Goal: Task Accomplishment & Management: Manage account settings

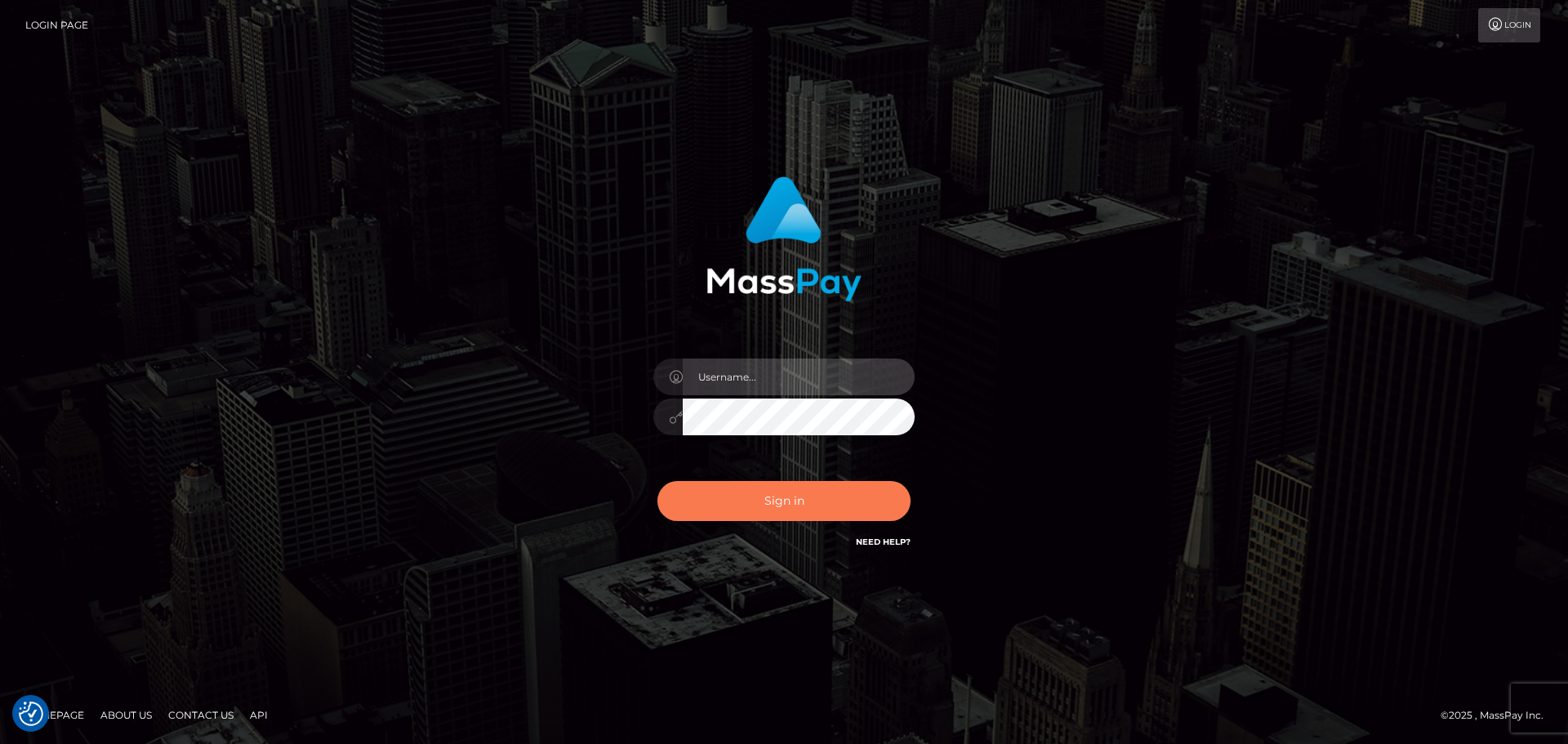
type input "Bedis"
click at [875, 505] on button "Sign in" at bounding box center [783, 501] width 253 height 40
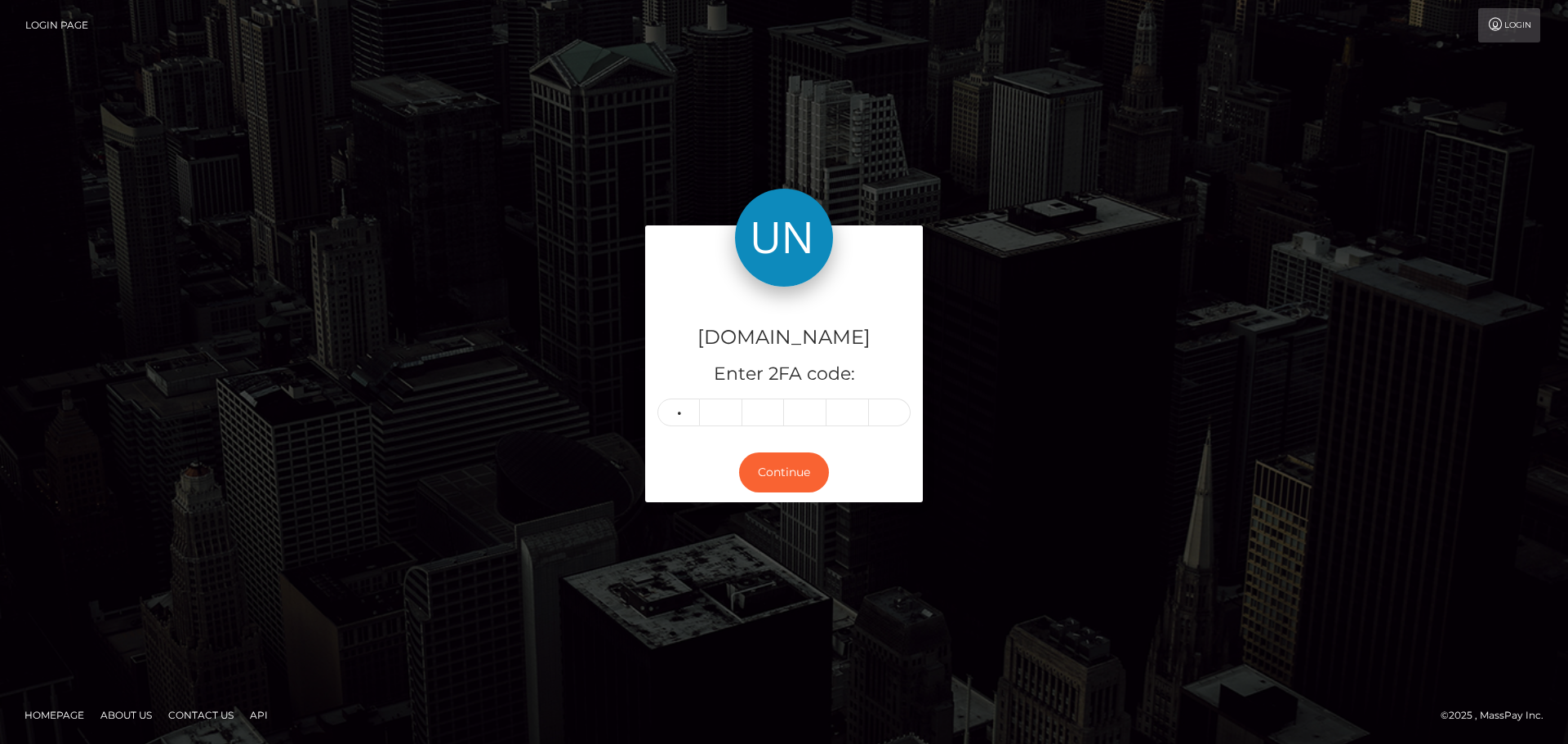
type input "6"
type input "4"
type input "2"
type input "5"
type input "1"
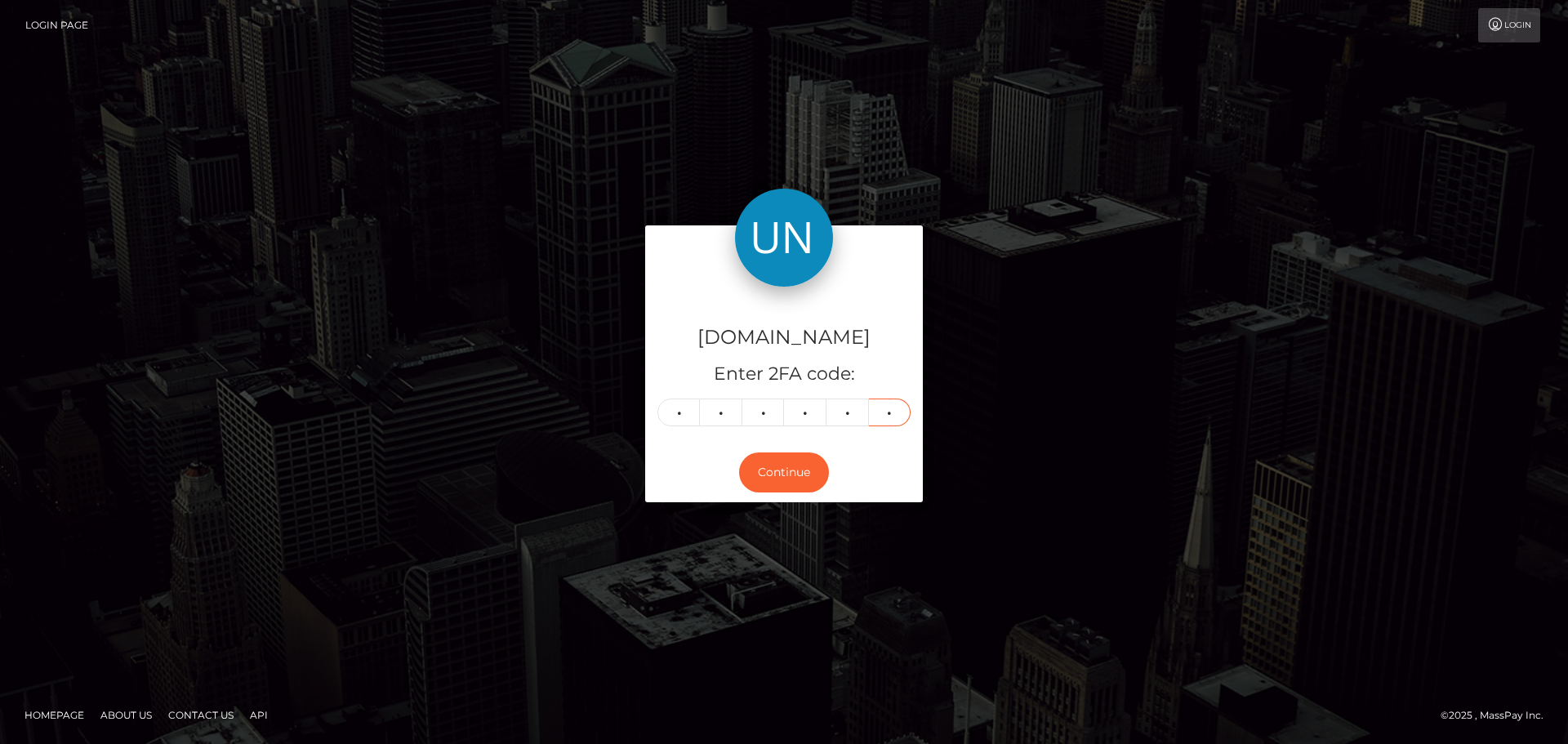
type input "5"
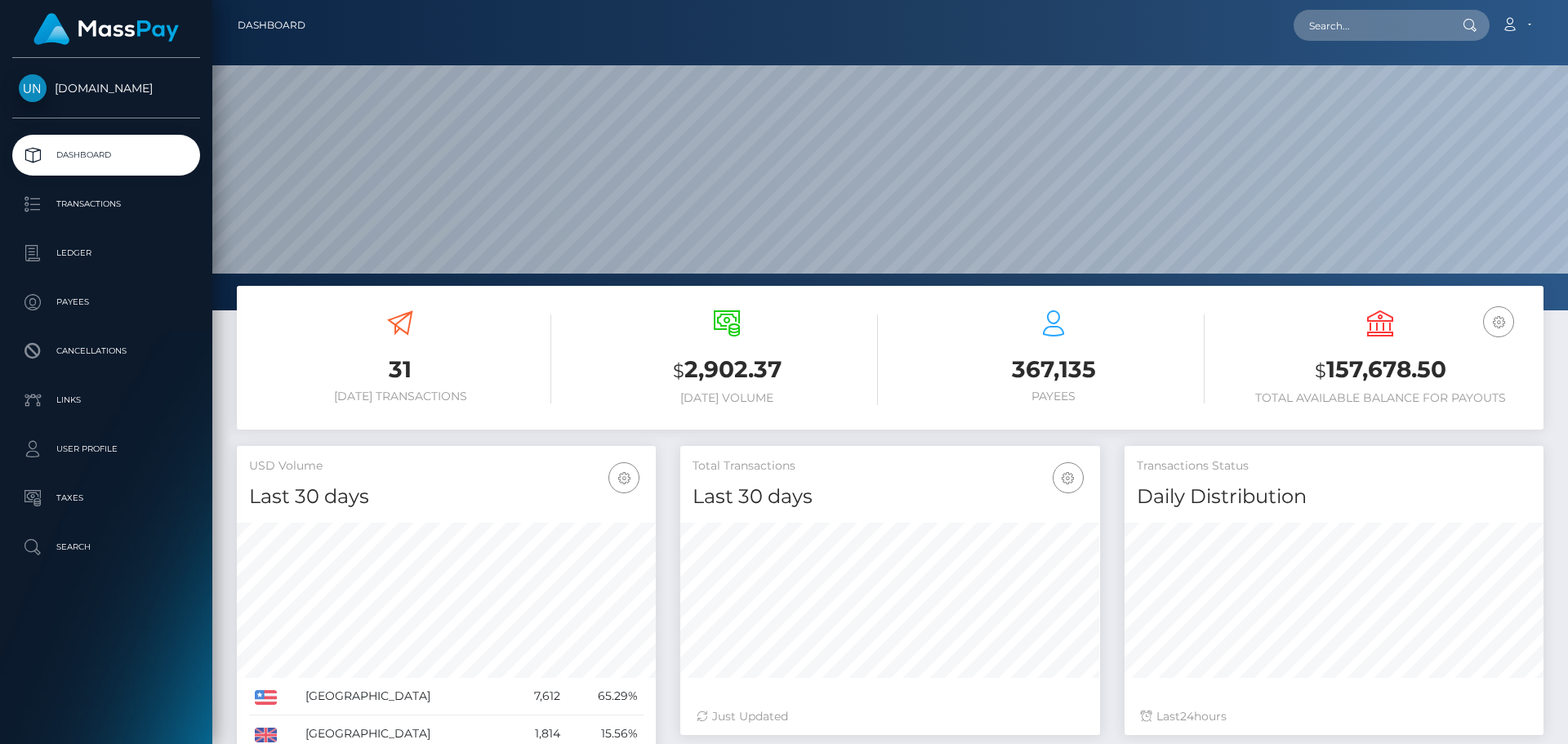
scroll to position [290, 420]
click at [1345, 18] on input "text" at bounding box center [1369, 26] width 153 height 31
paste input "darerolon2004@gmail.com"
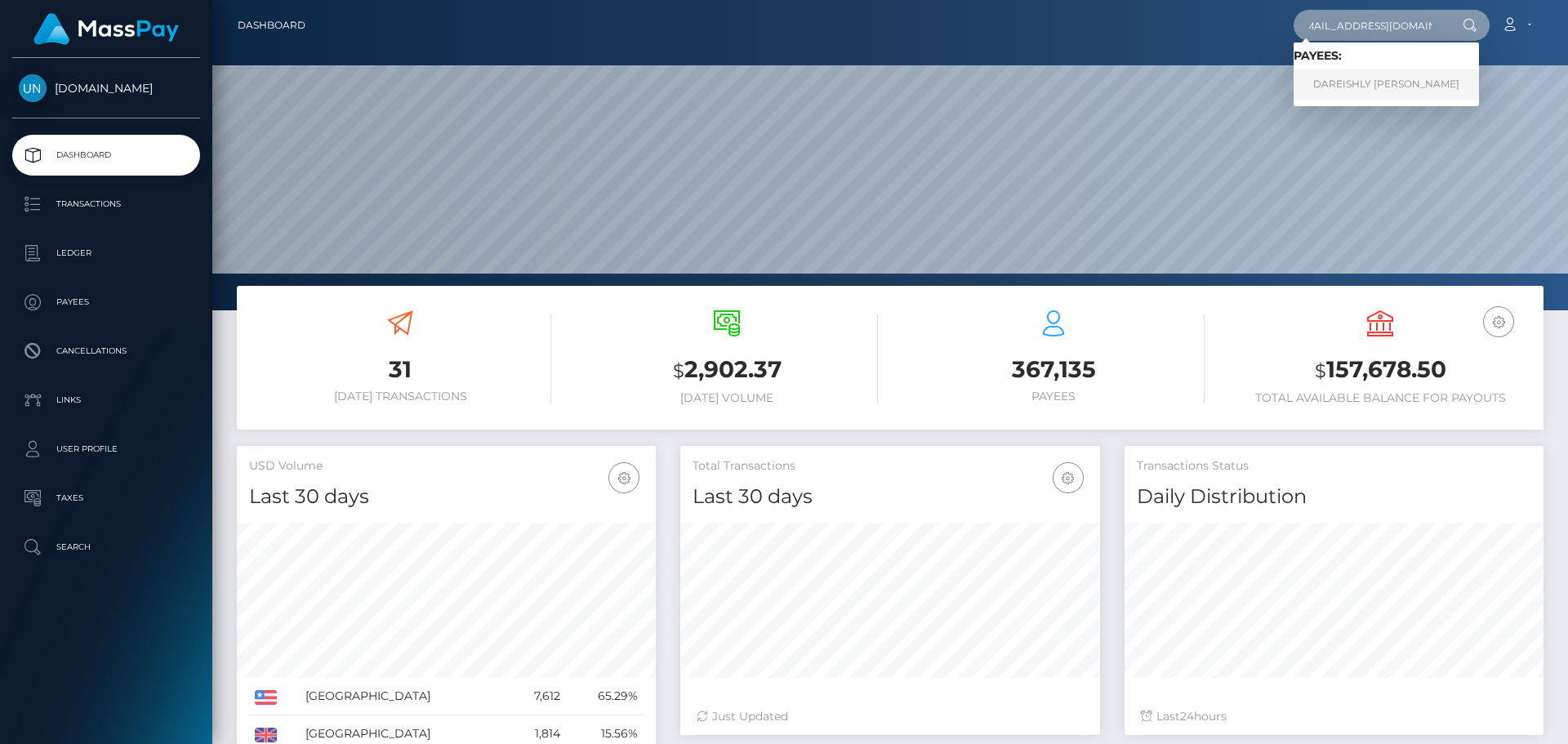
type input "darerolon2004@gmail.com"
click at [1347, 78] on link "DAREISHLY DENNISE ROLON RIVERA" at bounding box center [1386, 85] width 186 height 30
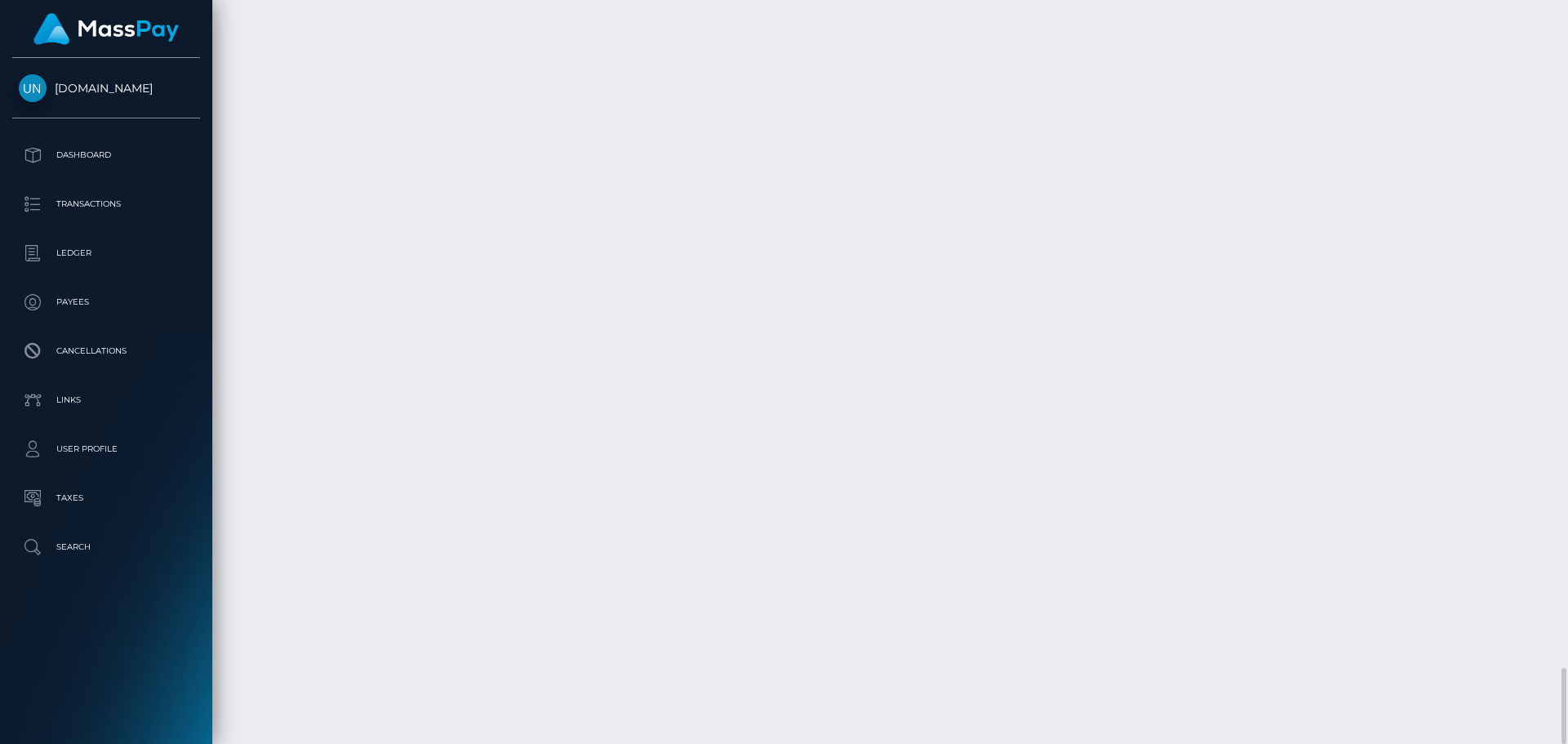
scroll to position [6000, 0]
drag, startPoint x: 1567, startPoint y: 652, endPoint x: 1565, endPoint y: 231, distance: 421.0
click at [1565, 231] on div at bounding box center [1562, 372] width 12 height 744
click at [1567, 179] on div at bounding box center [1562, 372] width 12 height 744
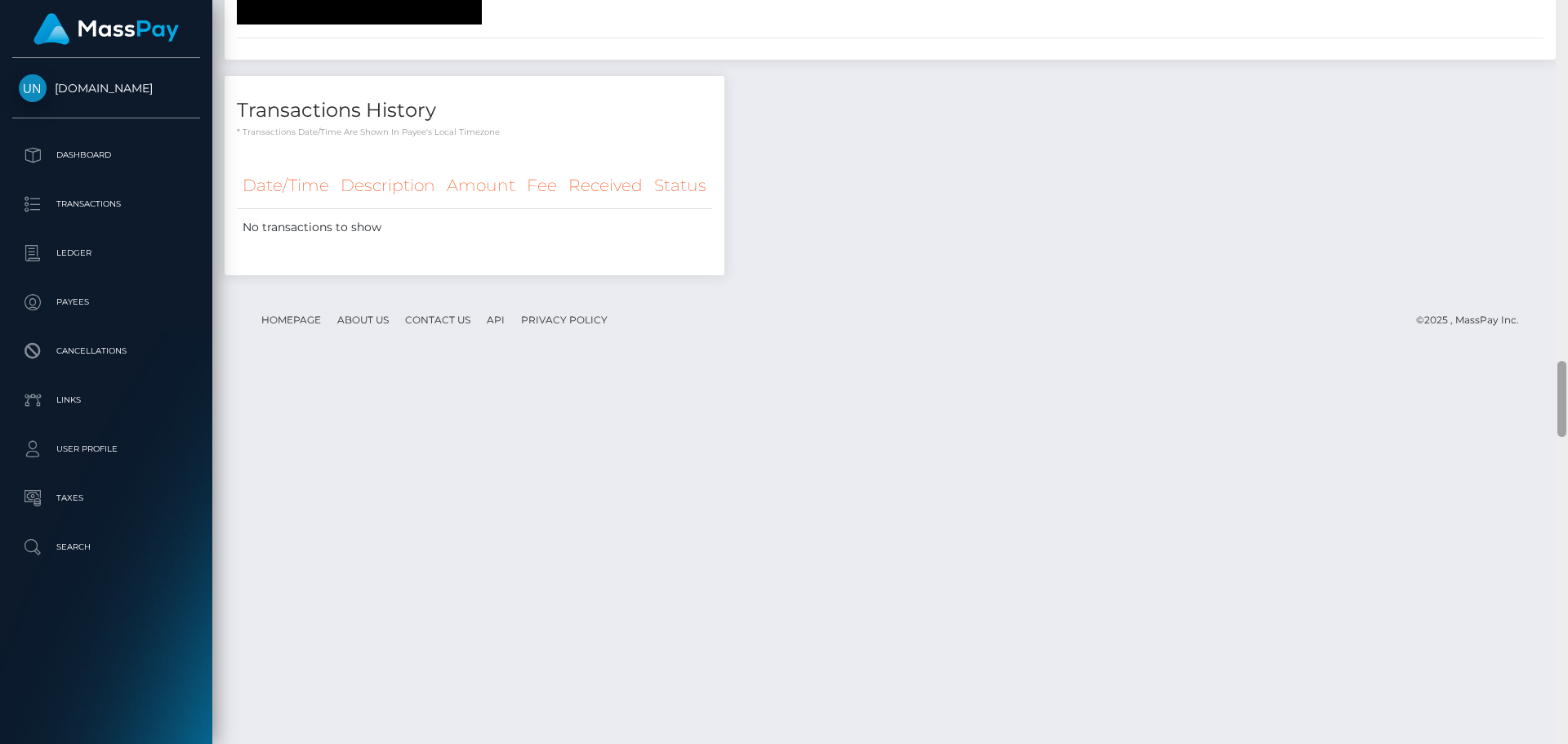
click at [1567, 179] on div at bounding box center [1562, 372] width 12 height 744
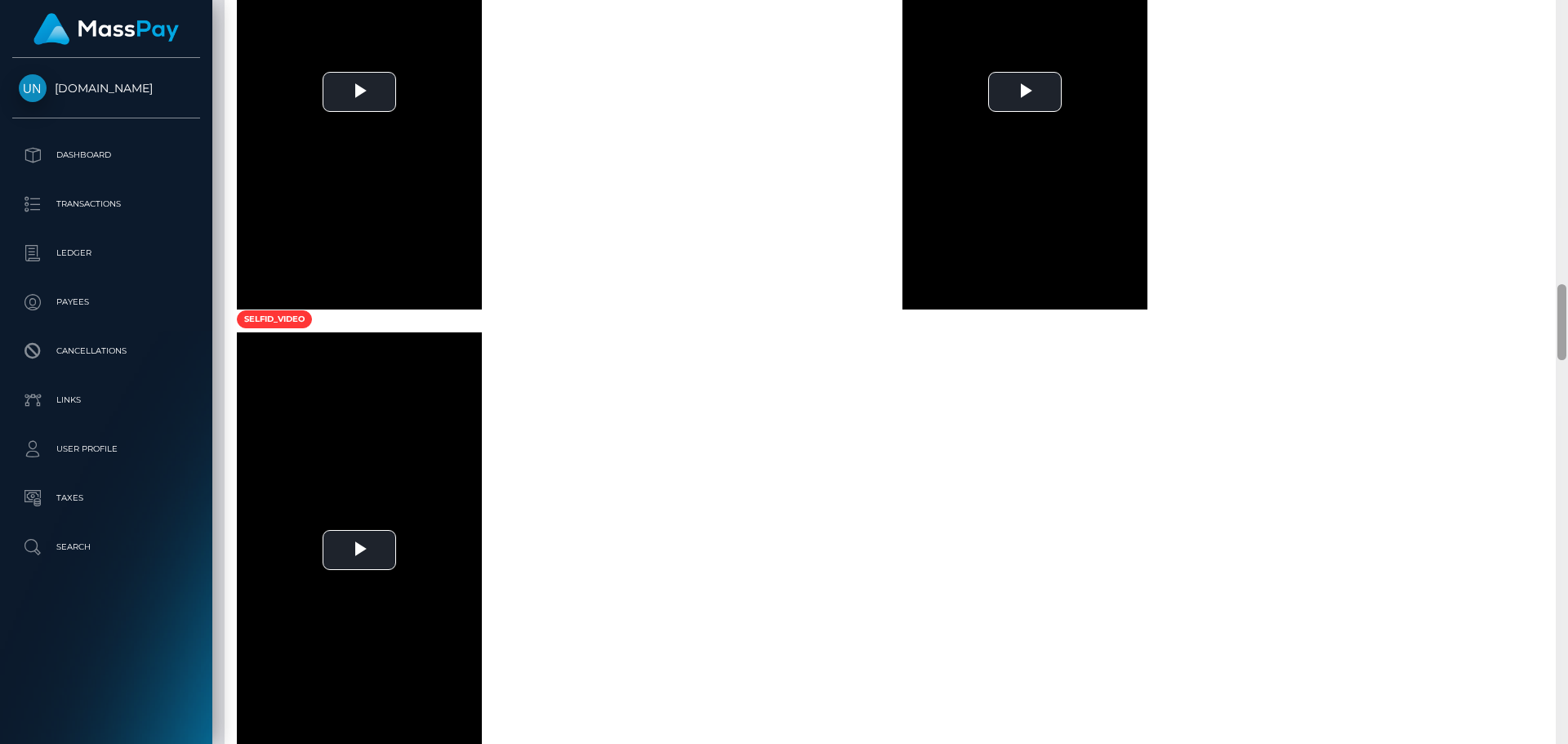
click at [1567, 179] on div at bounding box center [1562, 372] width 12 height 744
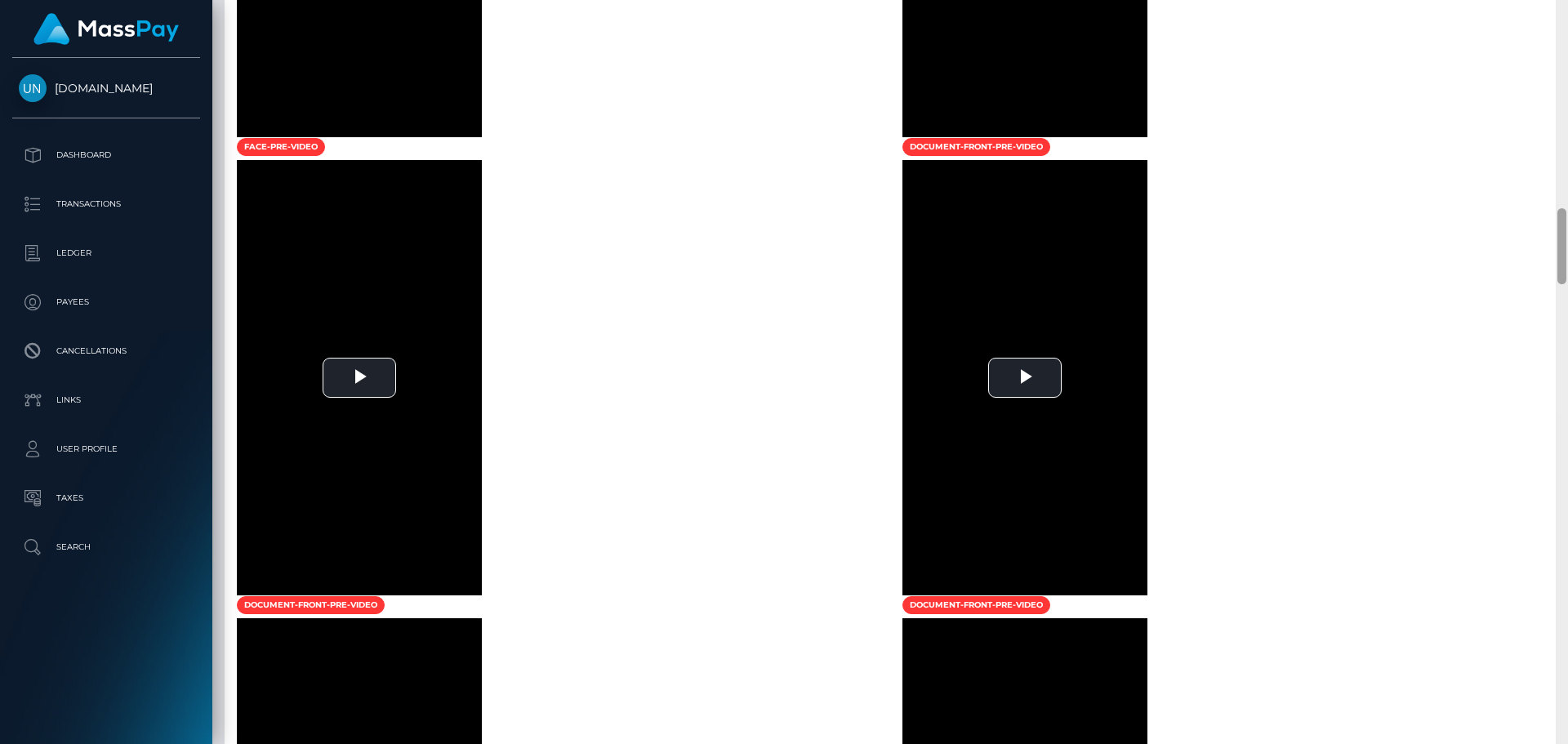
click at [1567, 92] on div at bounding box center [1562, 372] width 12 height 744
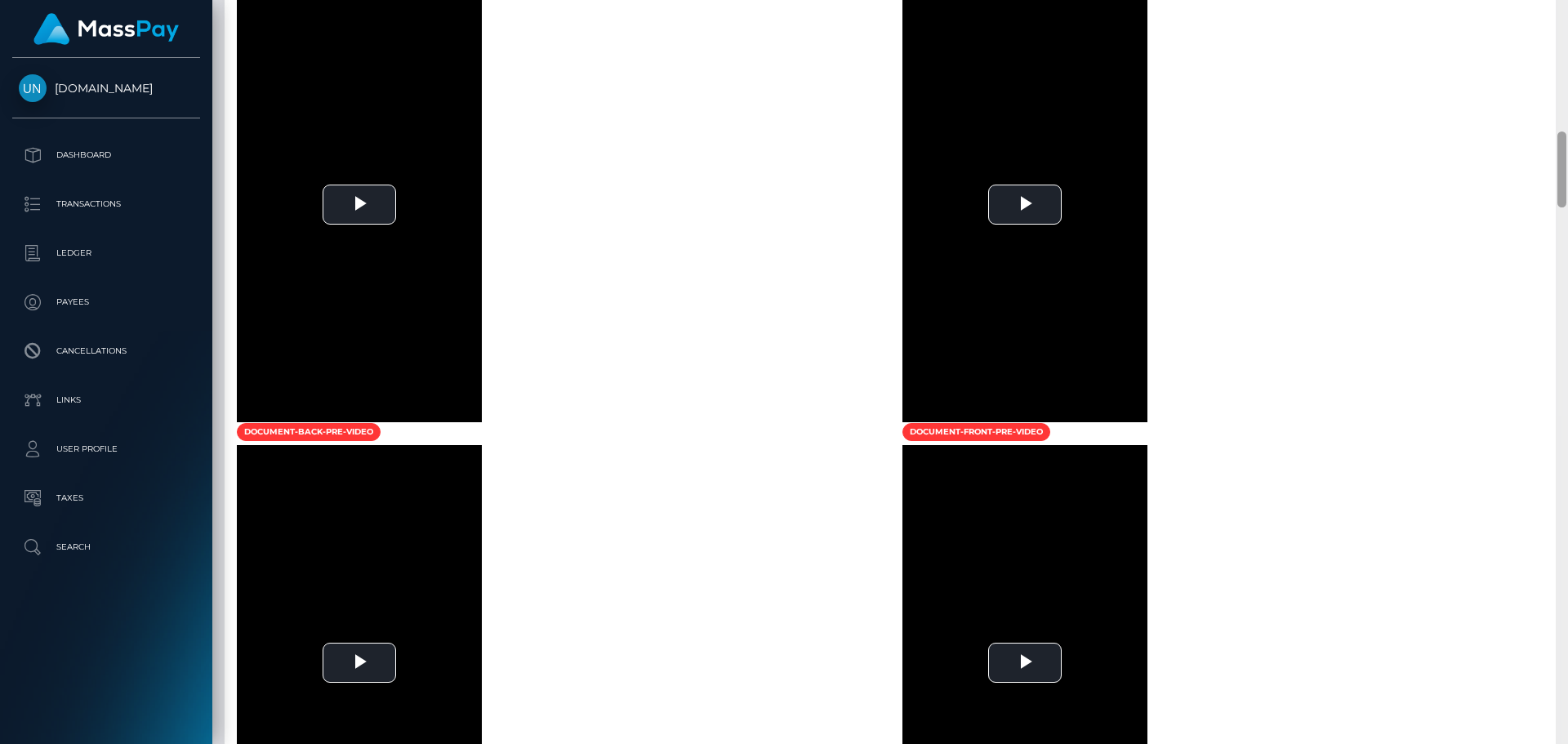
click at [1567, 92] on div at bounding box center [1562, 372] width 12 height 744
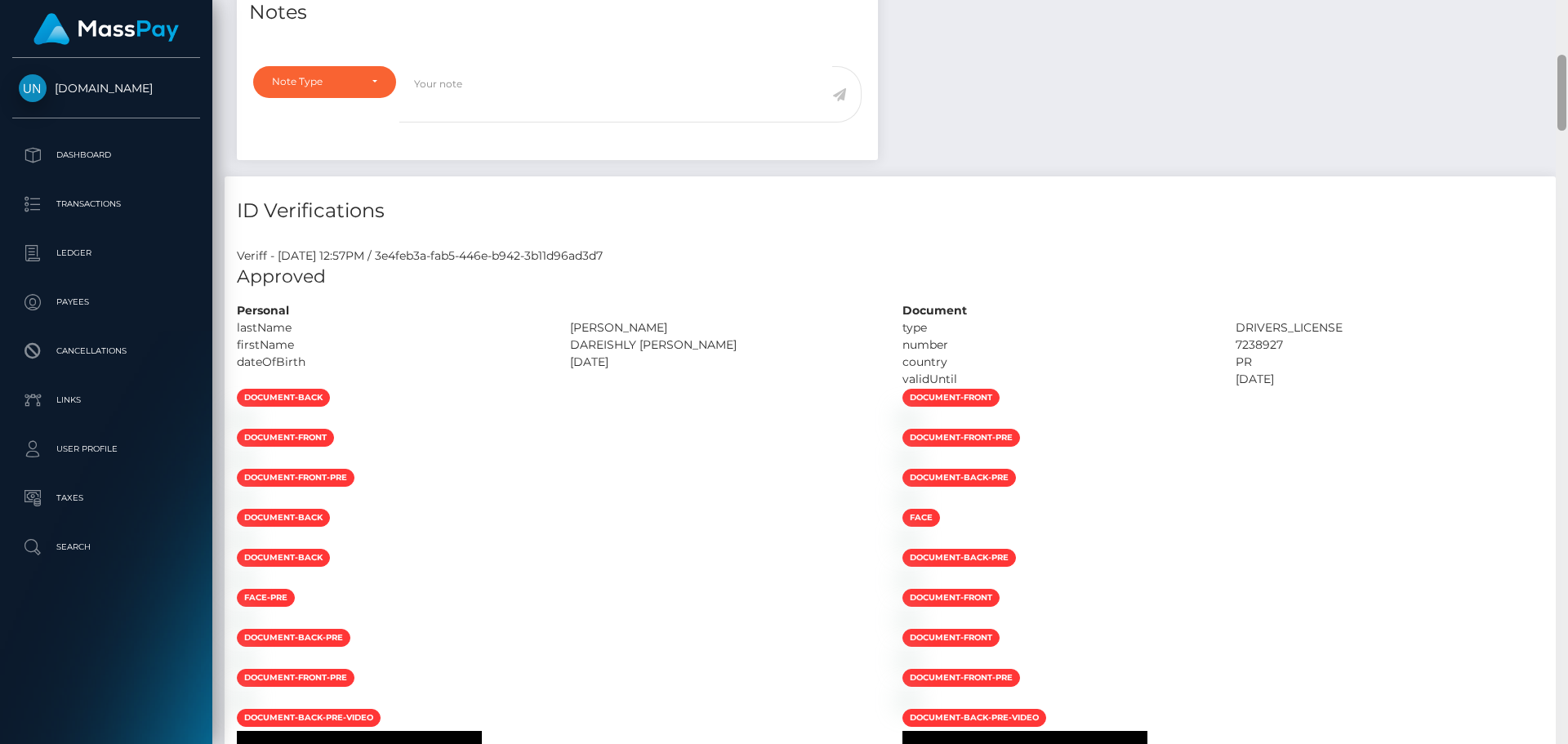
click at [1565, 23] on div "Customer Profile Loading... Loading..." at bounding box center [890, 372] width 1356 height 744
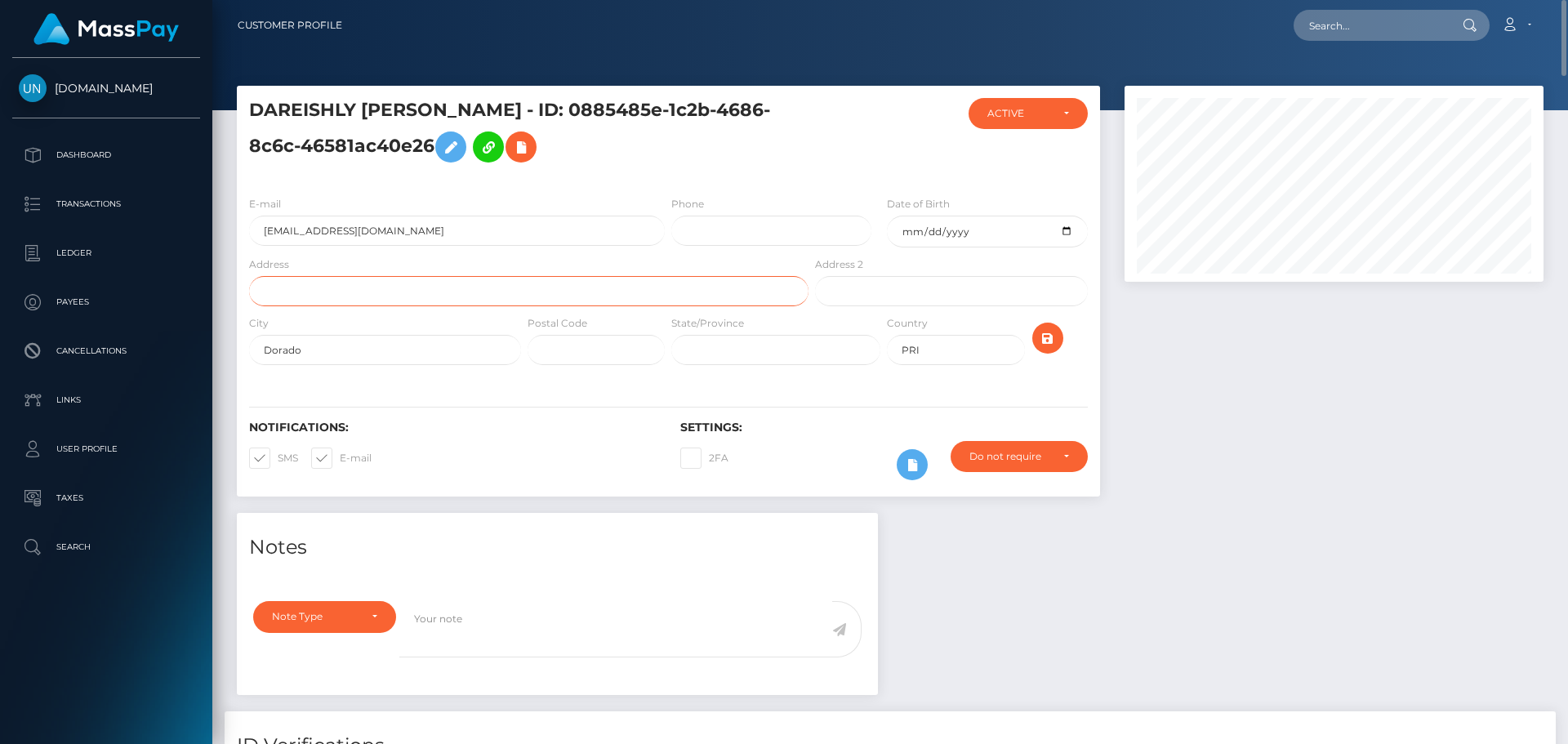
click at [396, 280] on input "text" at bounding box center [528, 291] width 560 height 30
paste input "Urb Bairoa Golden Gate ll F9 Calle I Caguas PR,00727"
drag, startPoint x: 520, startPoint y: 291, endPoint x: 494, endPoint y: 290, distance: 26.0
click at [494, 290] on input "Urb Bairoa Golden Gate ll F9 Calle I Caguas PR,00727" at bounding box center [528, 291] width 560 height 30
type input "Urb Bairoa Golden Gate ll F9 Calle I Caguas PR,"
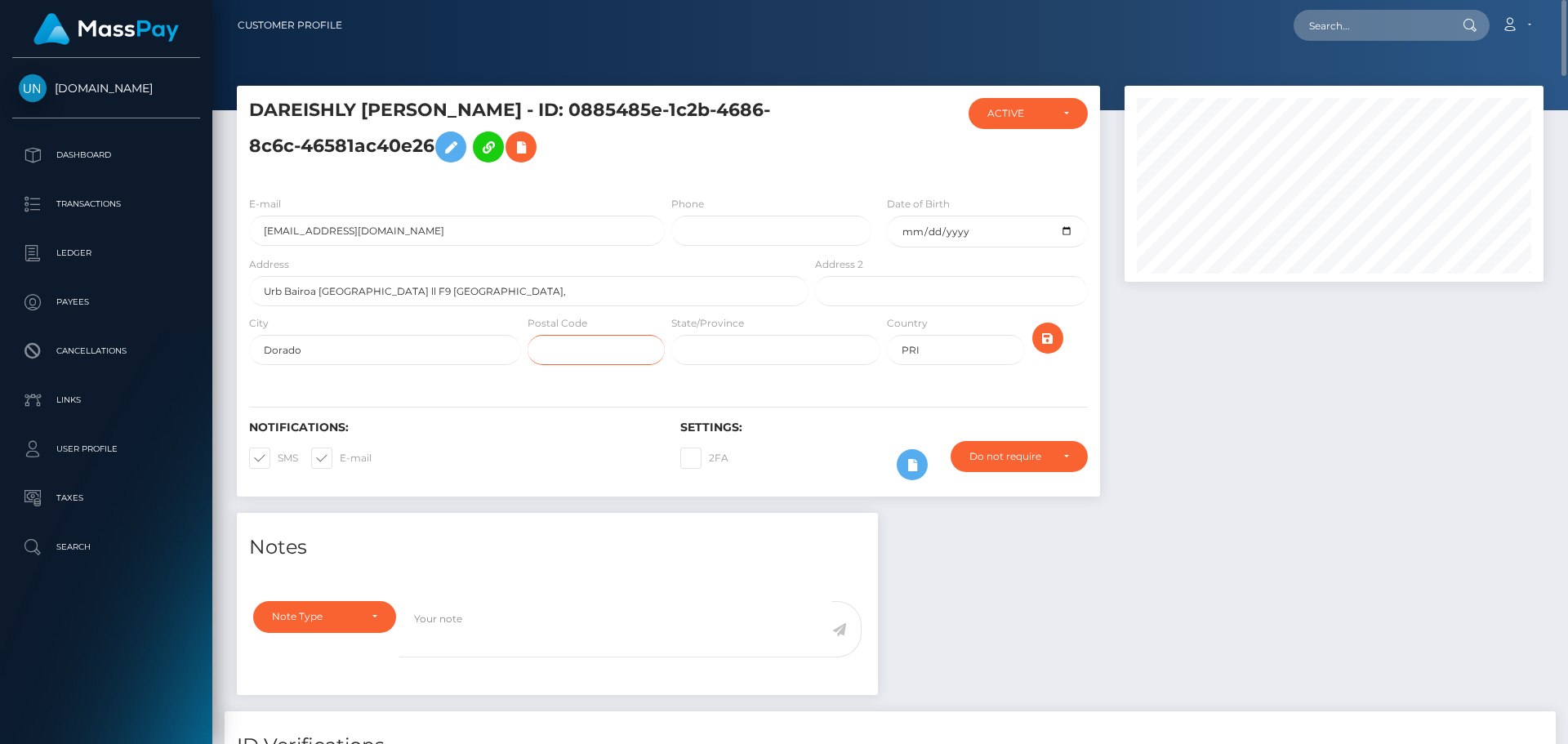
click at [597, 361] on input "text" at bounding box center [596, 349] width 137 height 30
paste input "00727"
type input "00727"
click at [504, 292] on input "Urb Bairoa Golden Gate ll F9 Calle I Caguas PR," at bounding box center [528, 291] width 560 height 30
type input "Urb Bairoa Golden Gate ll F9 Calle I Caguas PR"
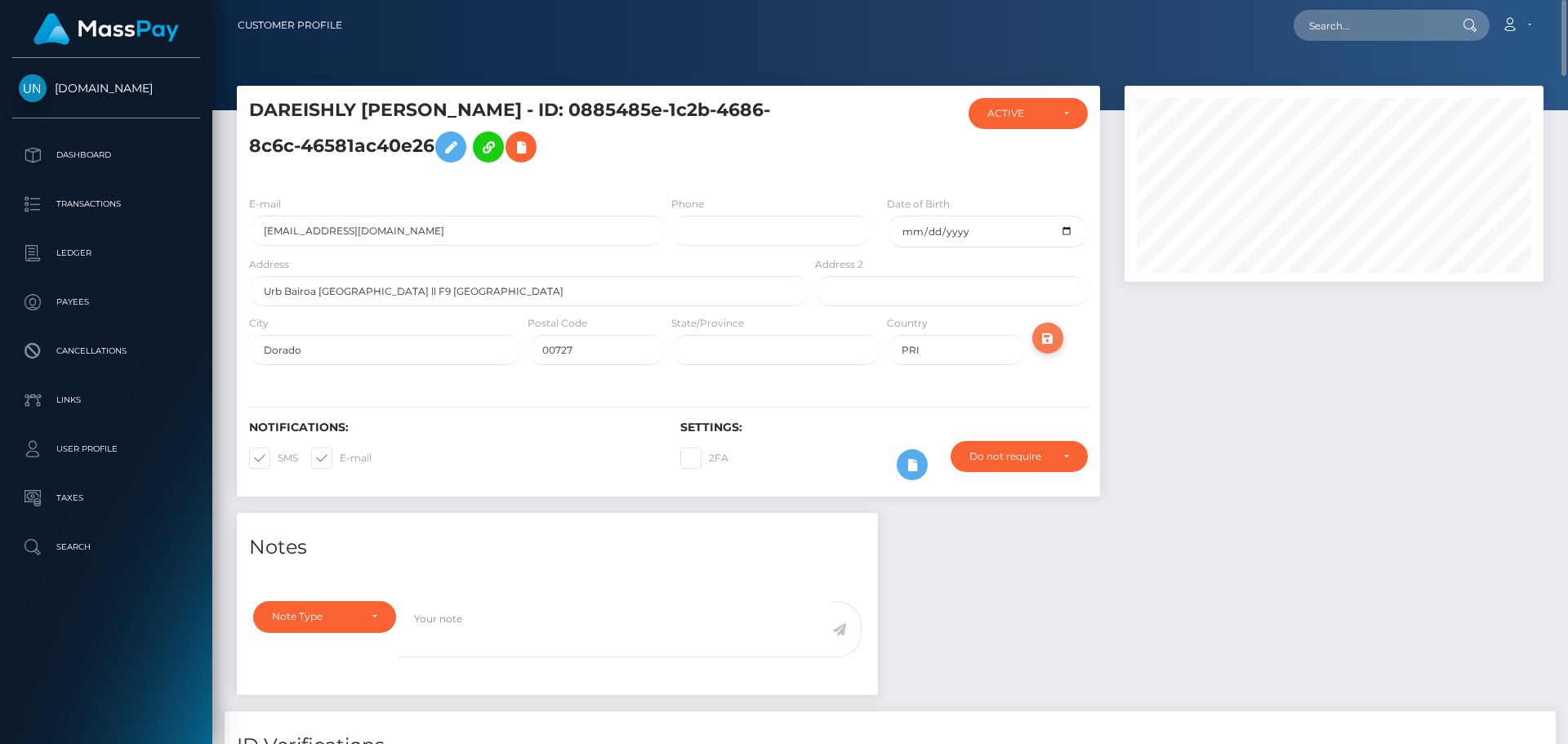
click at [1050, 341] on icon "submit" at bounding box center [1047, 338] width 19 height 20
click at [1356, 21] on input "text" at bounding box center [1369, 26] width 153 height 31
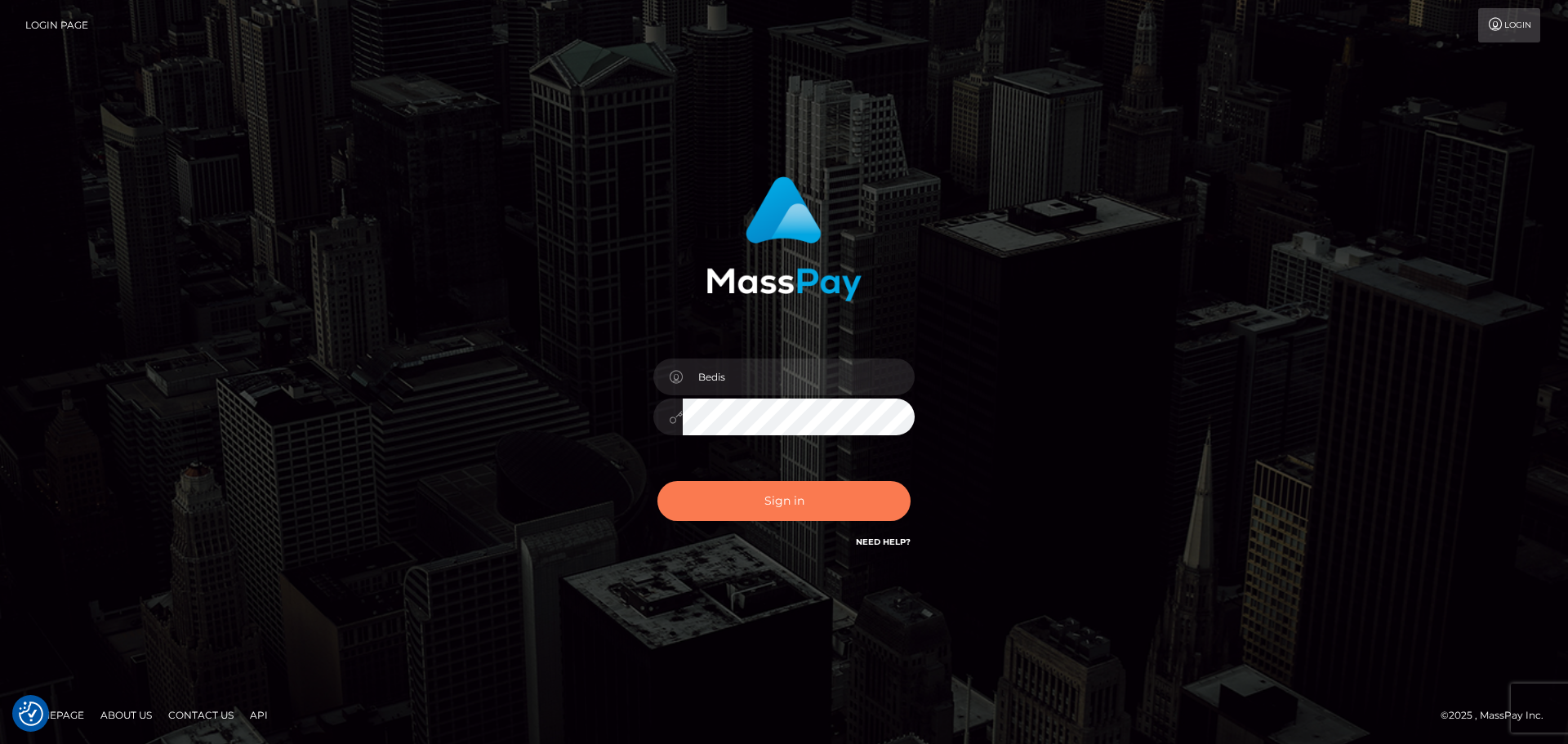
click at [877, 509] on button "Sign in" at bounding box center [783, 501] width 253 height 40
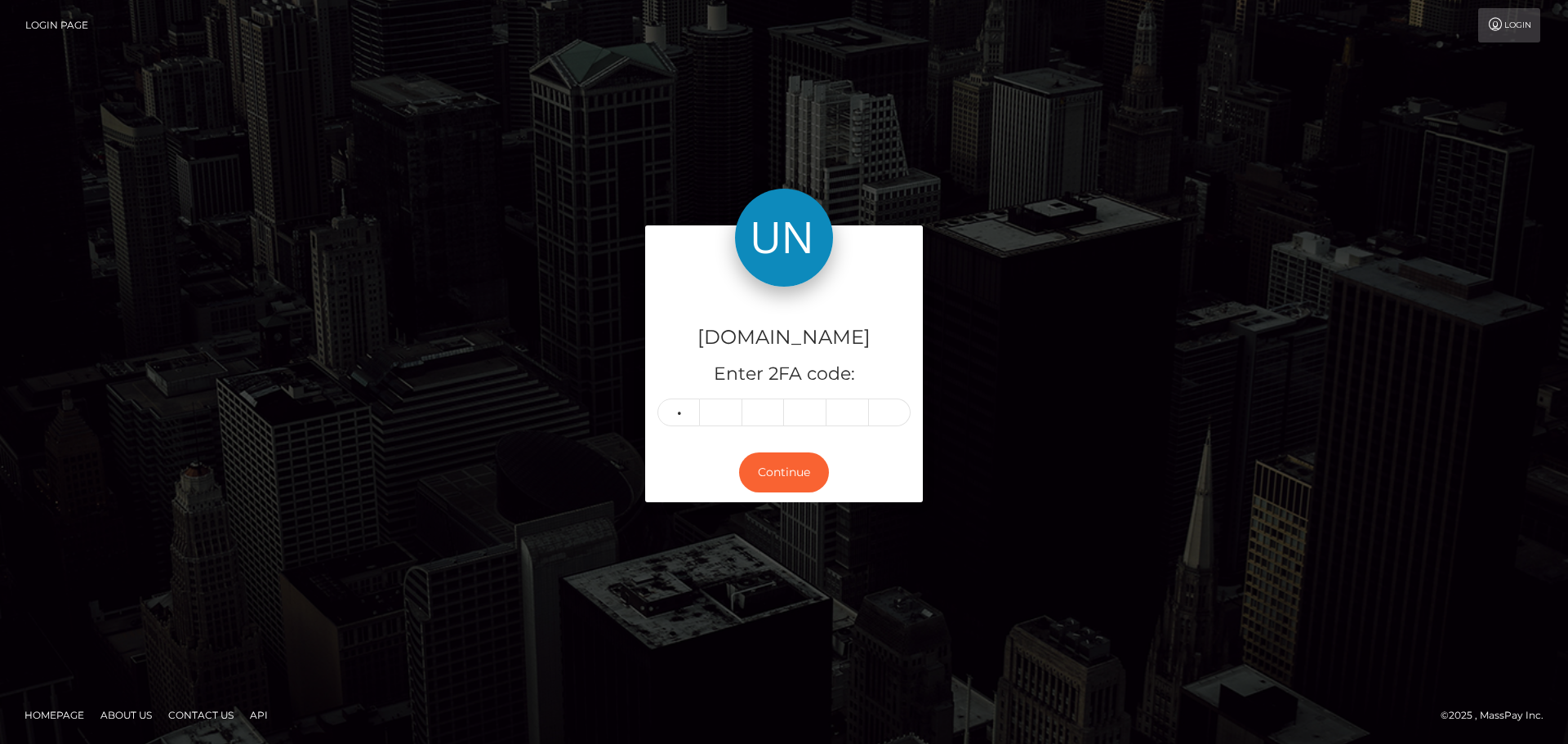
type input "5"
type input "7"
type input "1"
type input "5"
type input "1"
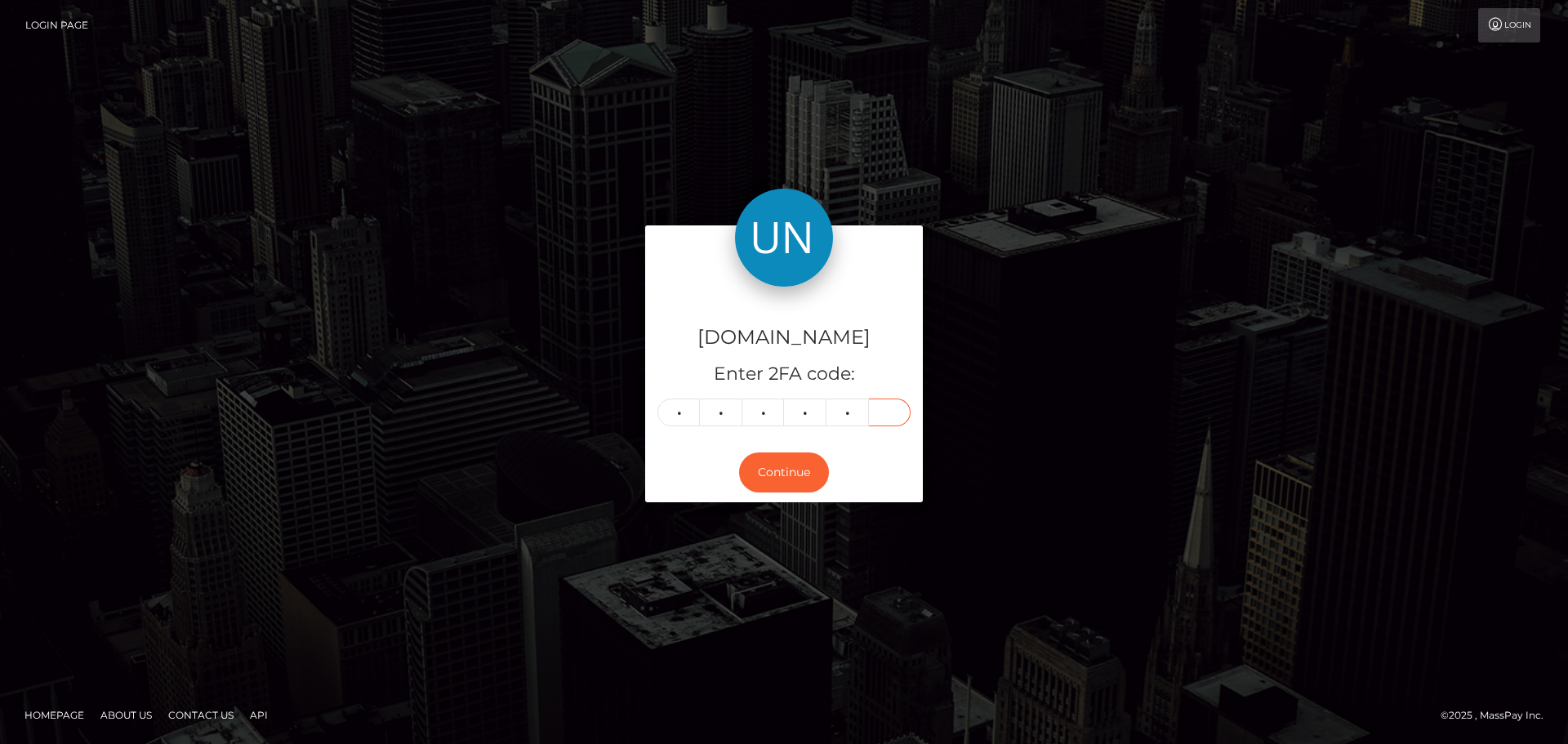
type input "8"
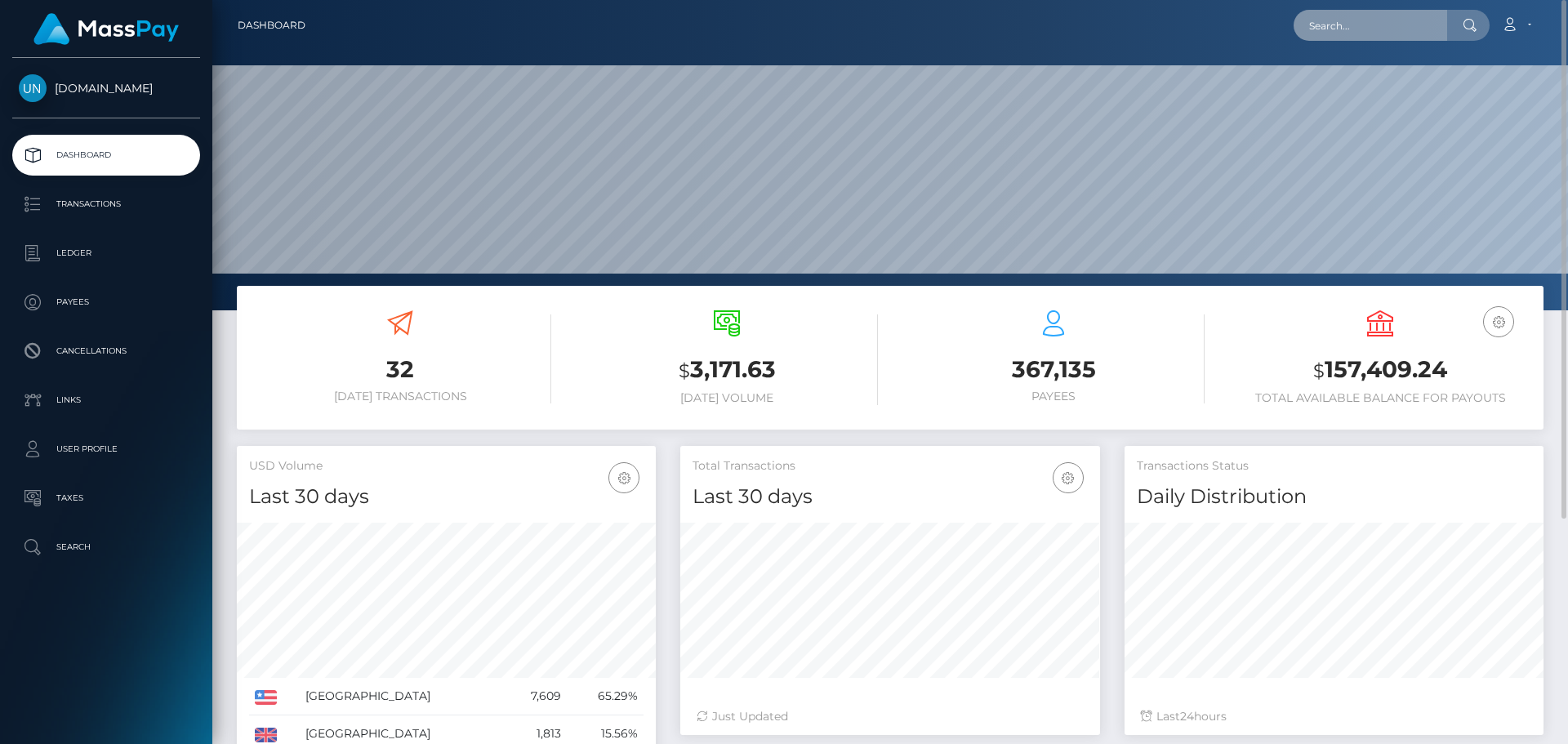
click at [1382, 25] on input "text" at bounding box center [1369, 26] width 153 height 31
paste input "[EMAIL_ADDRESS][DOMAIN_NAME]"
type input "[EMAIL_ADDRESS][DOMAIN_NAME]"
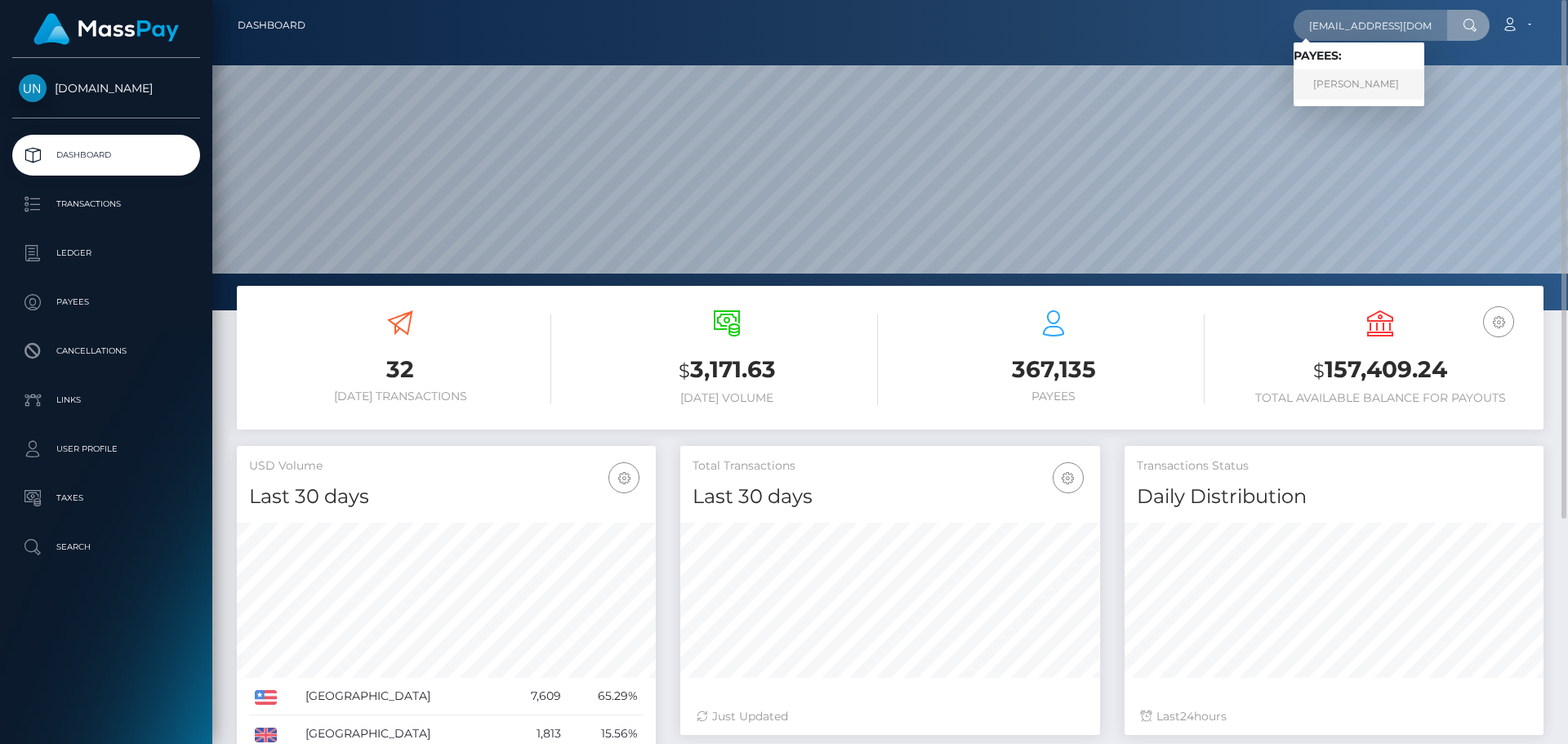
click at [1314, 74] on link "TIFFANY BERROCALES VAZQUEZ" at bounding box center [1358, 85] width 131 height 30
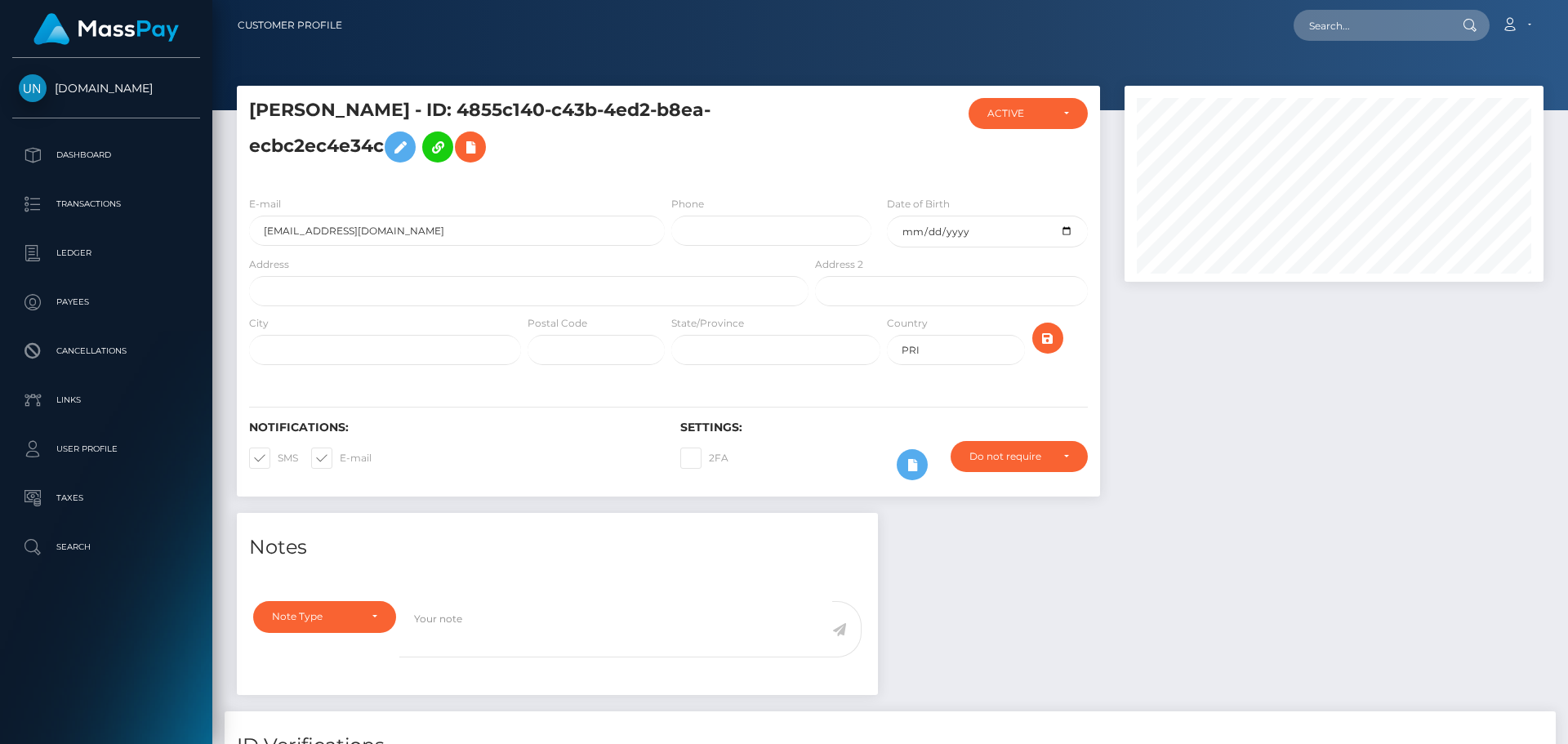
scroll to position [196, 420]
click at [416, 295] on input "text" at bounding box center [528, 291] width 560 height 30
paste input "HC 08 Box [GEOGRAPHIC_DATA] PR 00637"
drag, startPoint x: 418, startPoint y: 292, endPoint x: 343, endPoint y: 291, distance: 75.0
click at [343, 291] on input "HC 08 Box 2668 Sabana Grande PR 00637" at bounding box center [528, 291] width 560 height 30
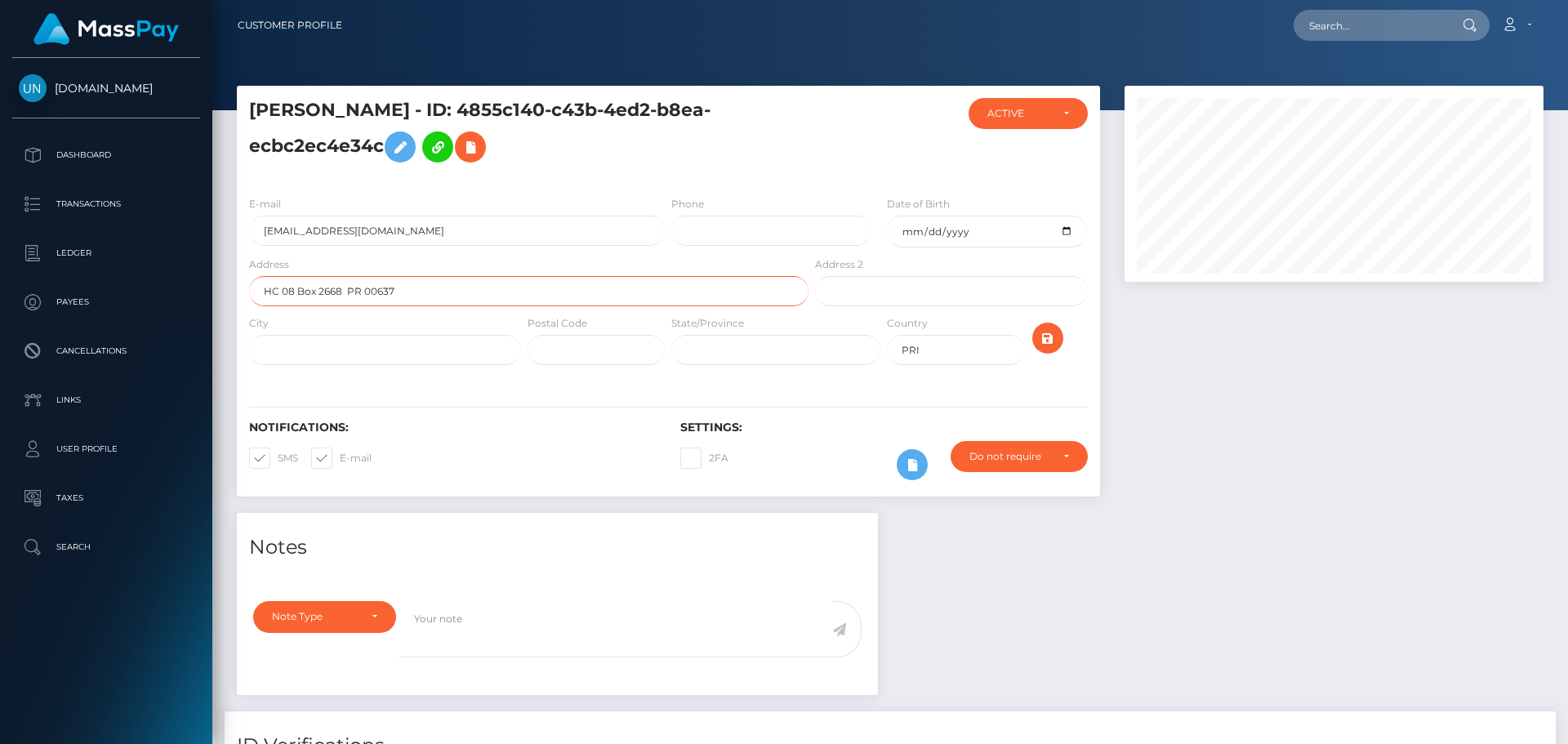
type input "HC 08 Box 2668 PR 00637"
click at [343, 351] on input "text" at bounding box center [385, 349] width 272 height 30
paste input "Sabana Grande"
type input "Sabana Grande"
drag, startPoint x: 403, startPoint y: 296, endPoint x: 363, endPoint y: 298, distance: 40.0
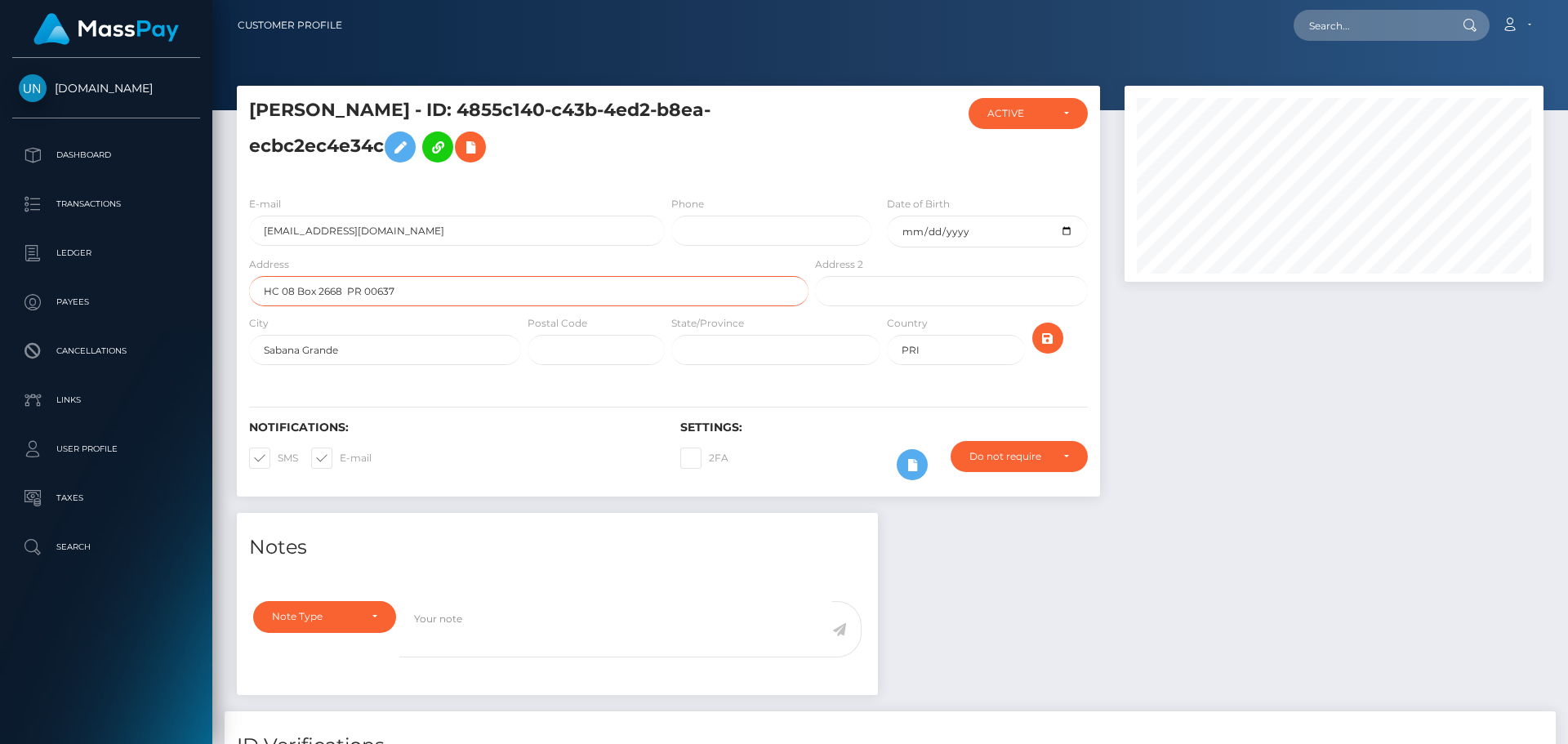
click at [363, 298] on input "HC 08 Box 2668 PR 00637" at bounding box center [528, 291] width 560 height 30
type input "HC 08 Box 2668 PR"
click at [557, 353] on input "text" at bounding box center [596, 349] width 137 height 30
paste input "00637"
type input "00637"
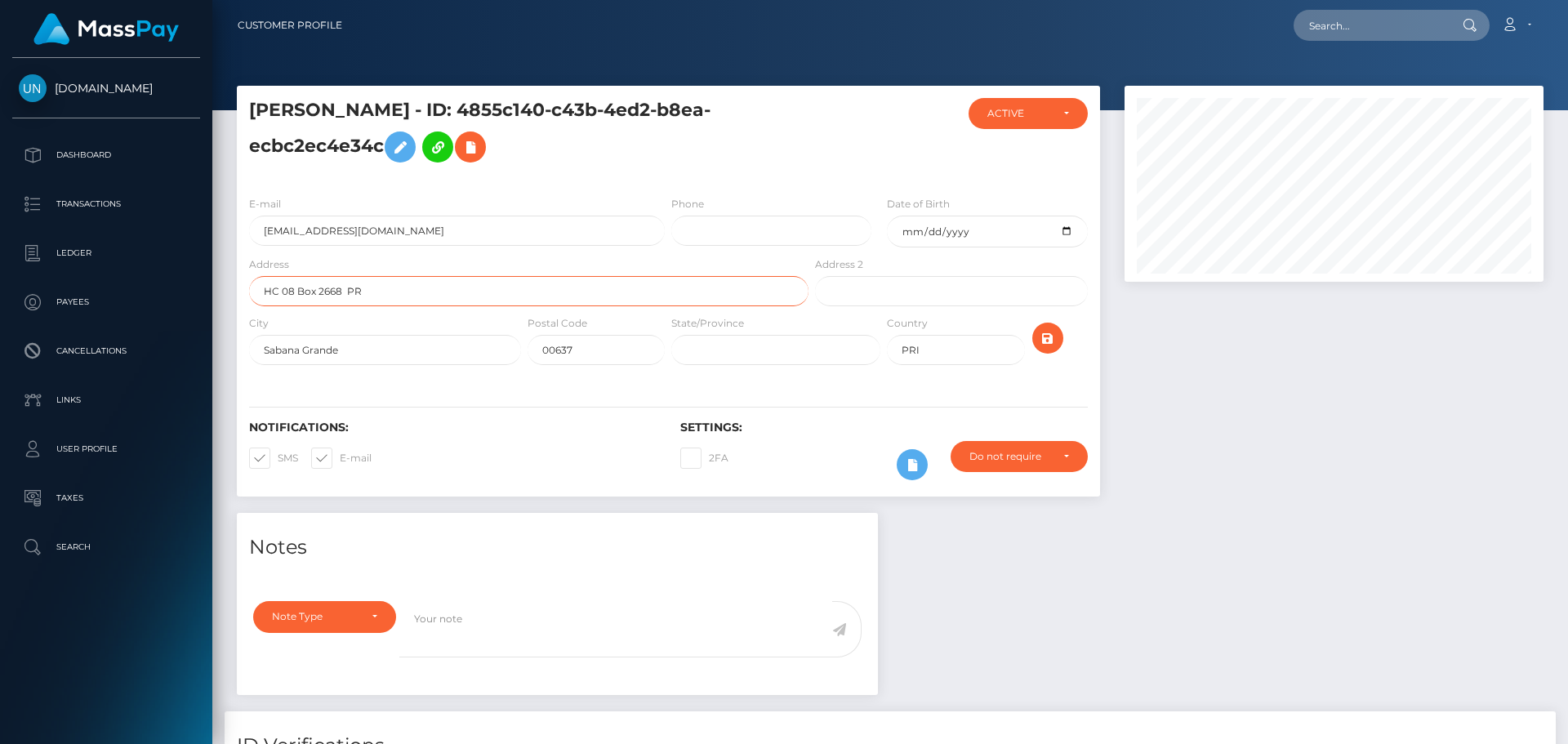
drag, startPoint x: 374, startPoint y: 297, endPoint x: 349, endPoint y: 293, distance: 25.3
click at [349, 293] on input "HC 08 Box 2668 PR" at bounding box center [528, 291] width 560 height 30
type input "HC 08 Box 2668"
click at [1061, 343] on button "submit" at bounding box center [1048, 338] width 31 height 31
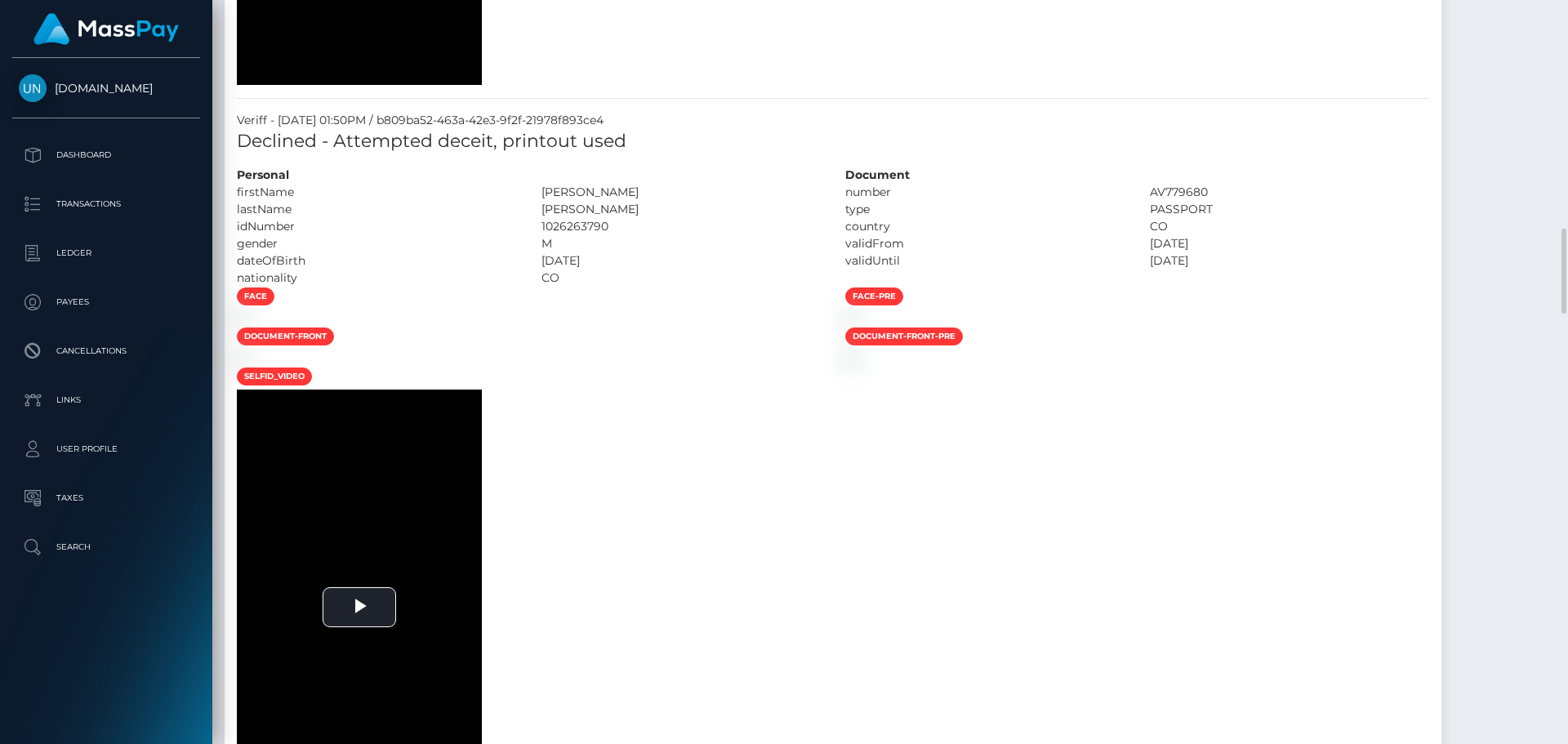
scroll to position [2694, 0]
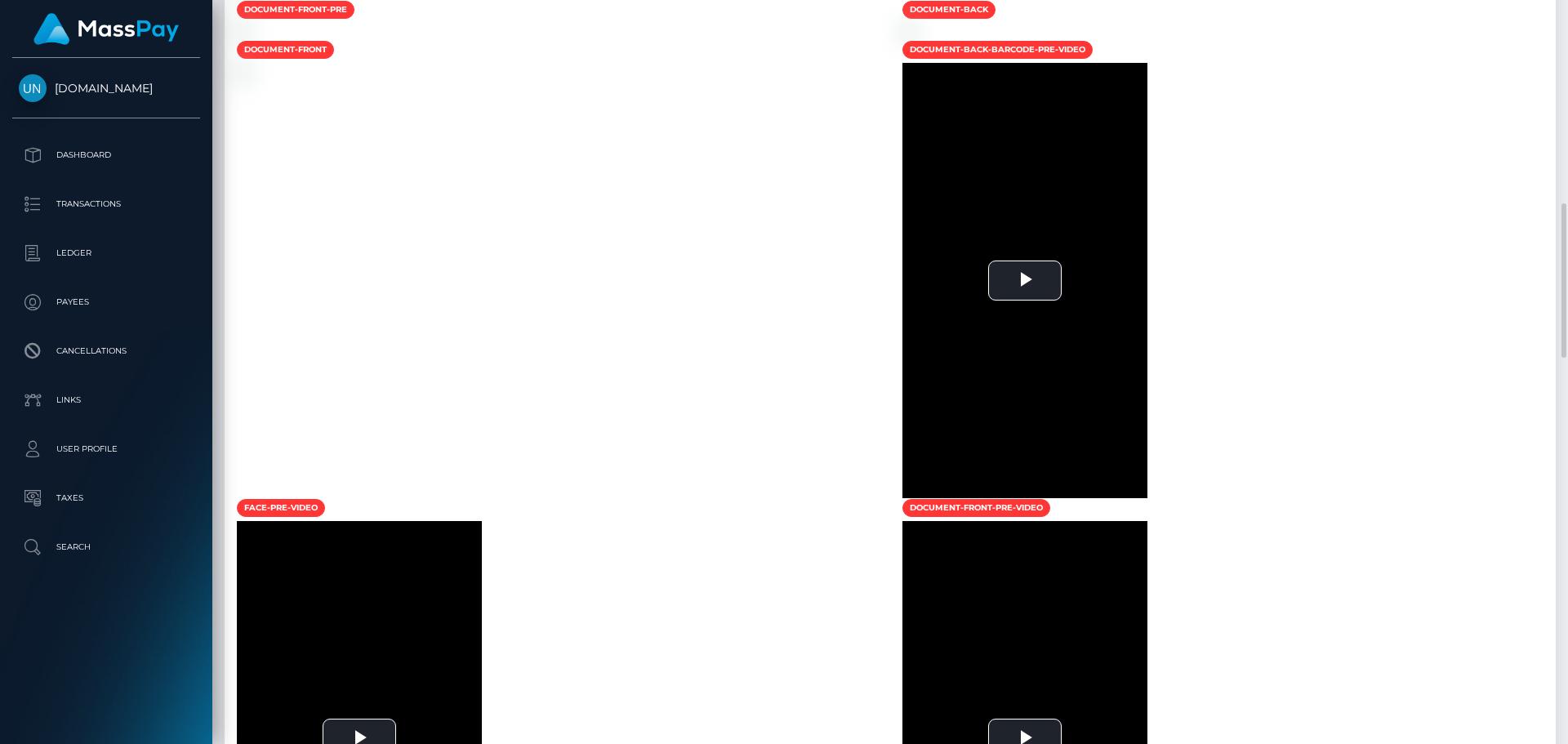
scroll to position [1308, 0]
